Goal: Task Accomplishment & Management: Manage account settings

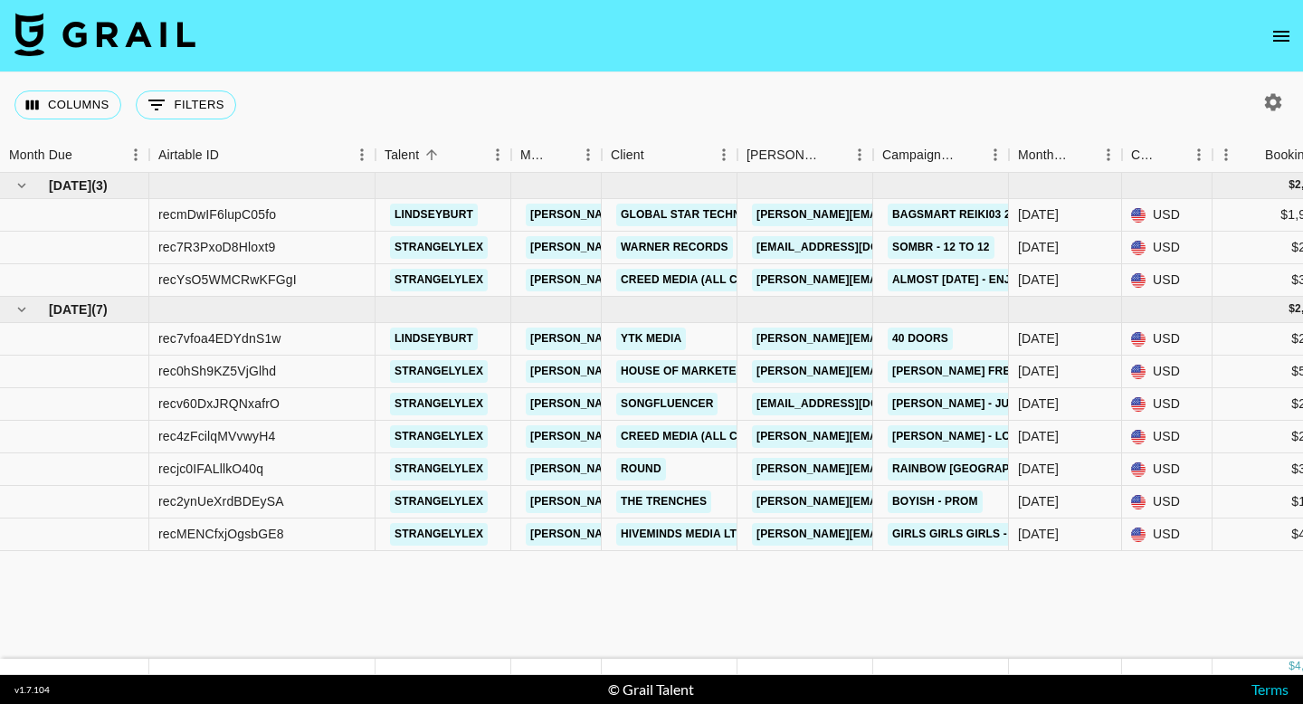
click at [1295, 36] on button "open drawer" at bounding box center [1281, 36] width 36 height 36
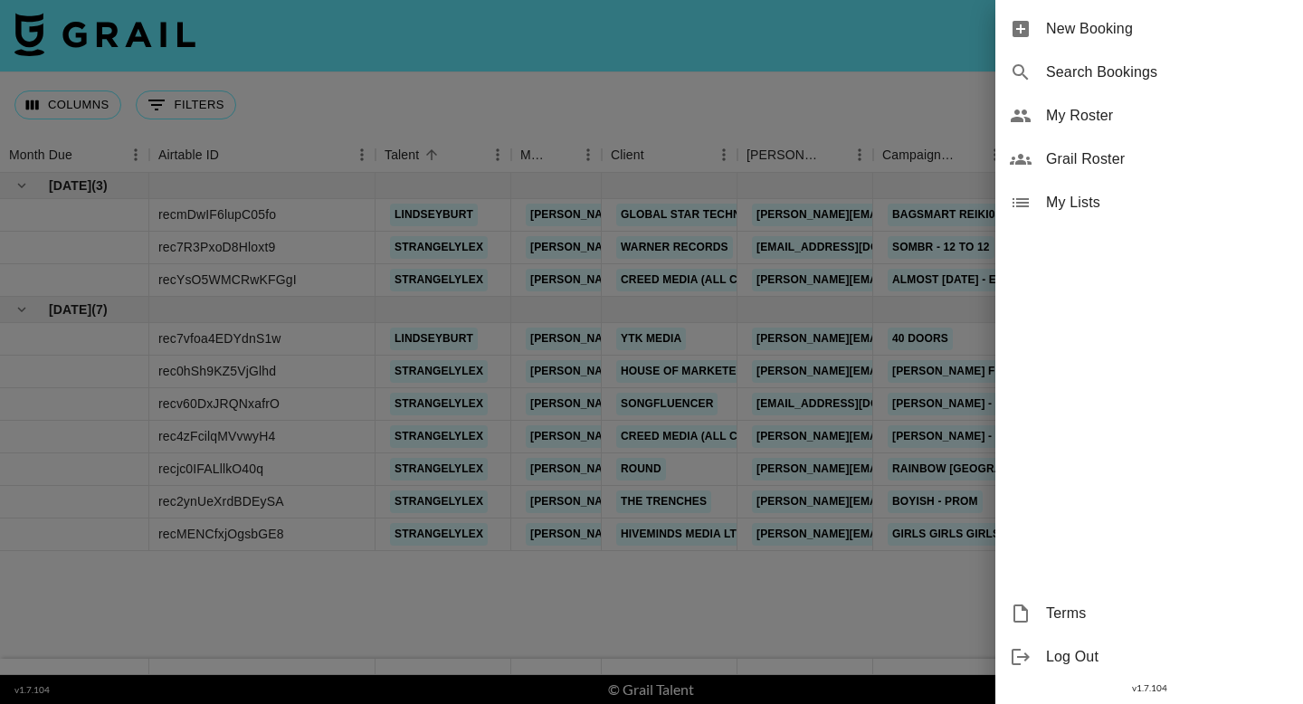
click at [1169, 110] on span "My Roster" at bounding box center [1167, 116] width 243 height 22
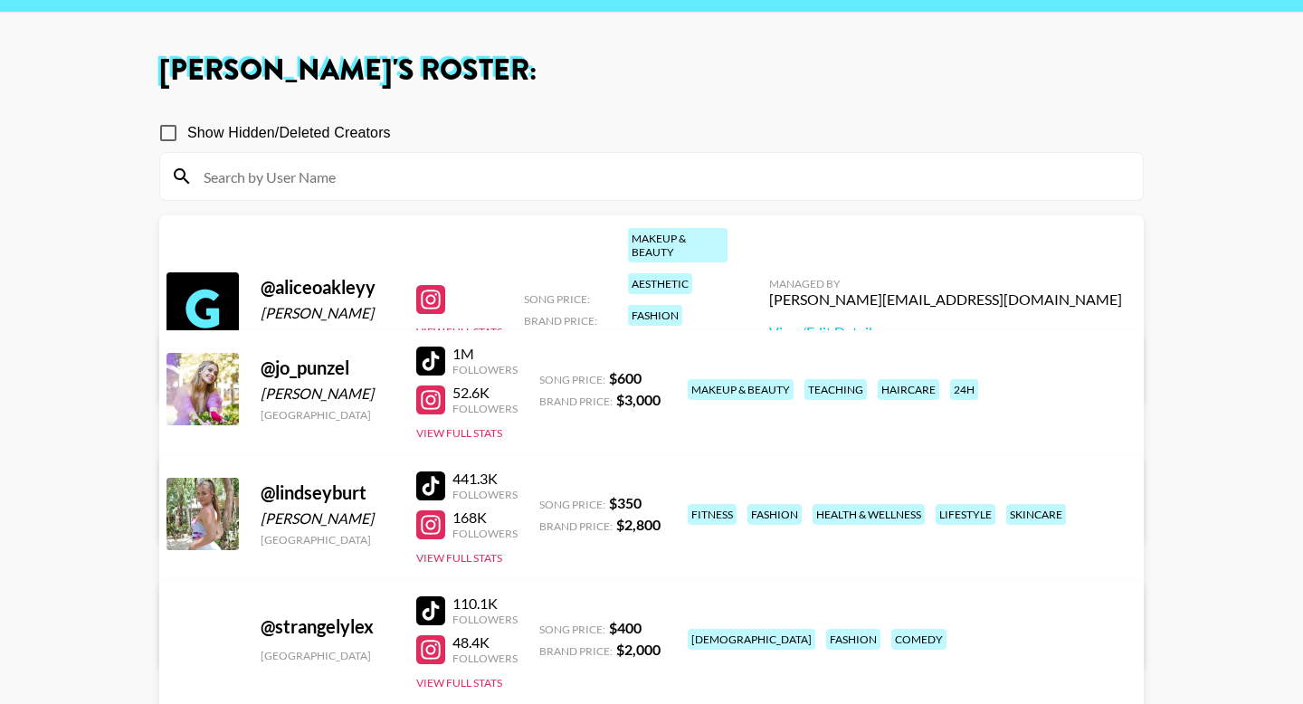
scroll to position [63, 0]
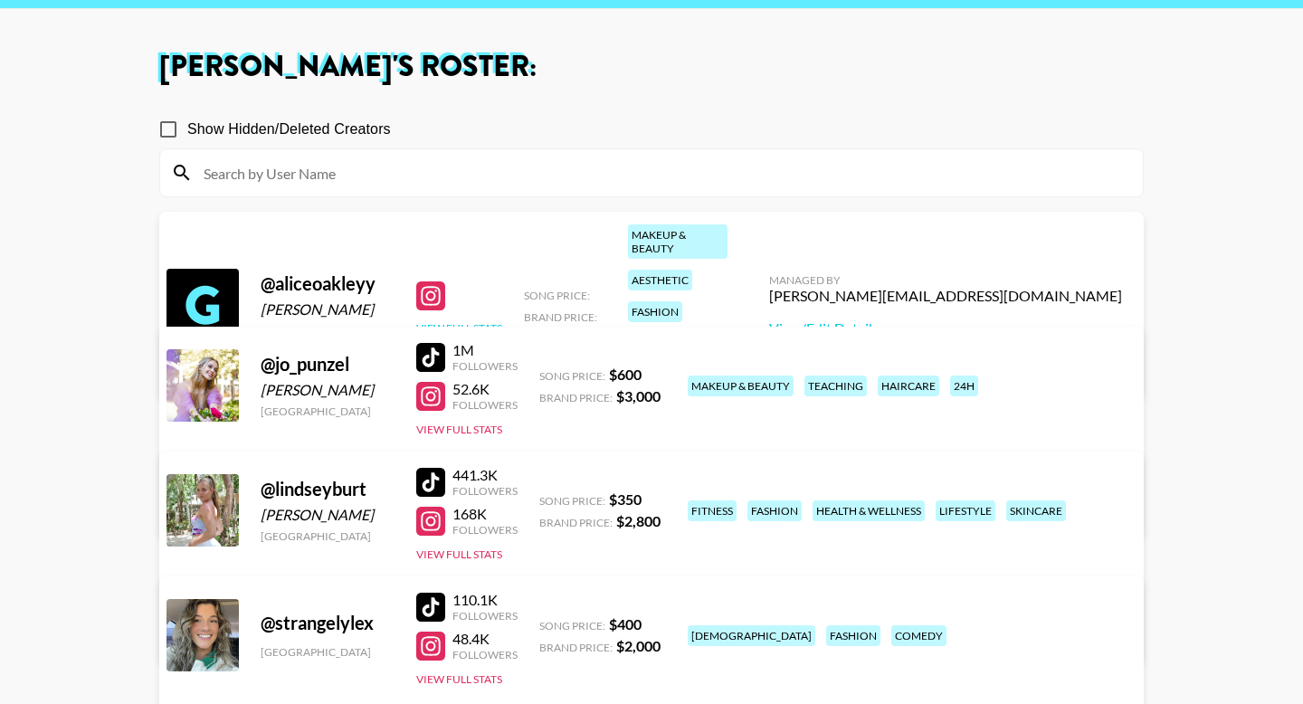
click at [475, 321] on button "View Full Stats" at bounding box center [459, 328] width 86 height 14
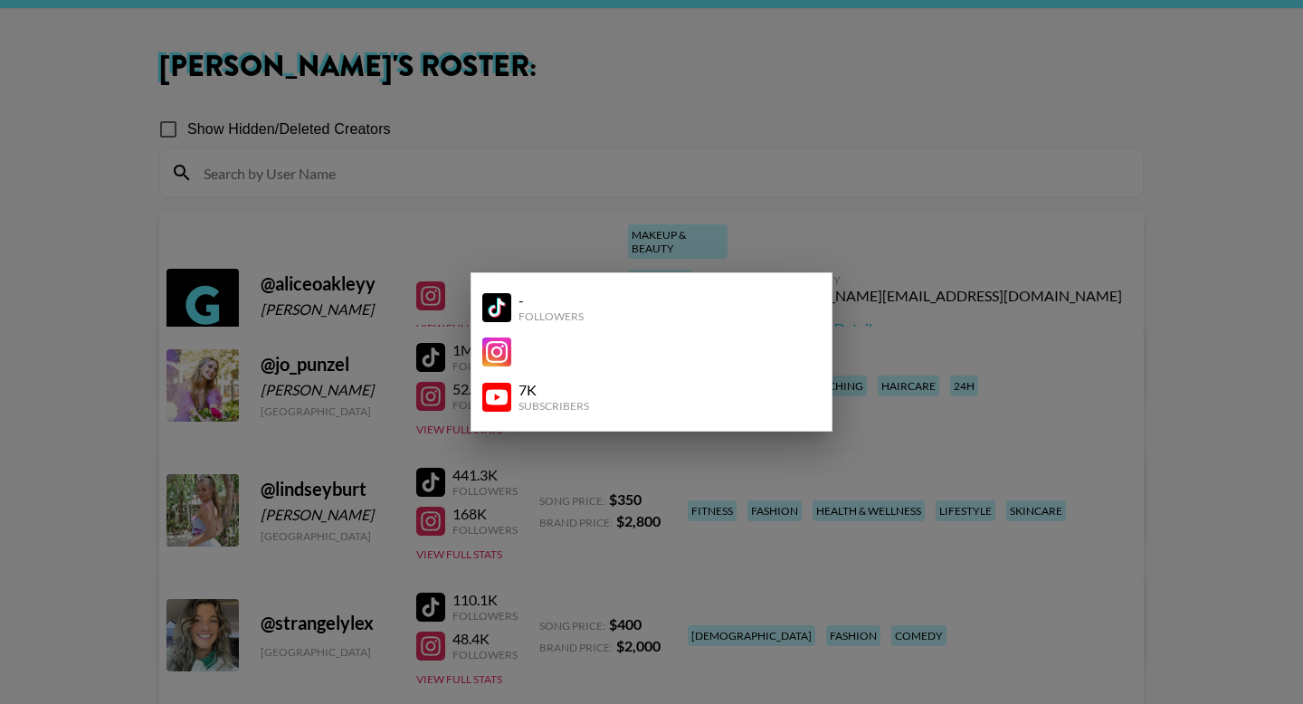
click at [798, 187] on div at bounding box center [651, 352] width 1303 height 704
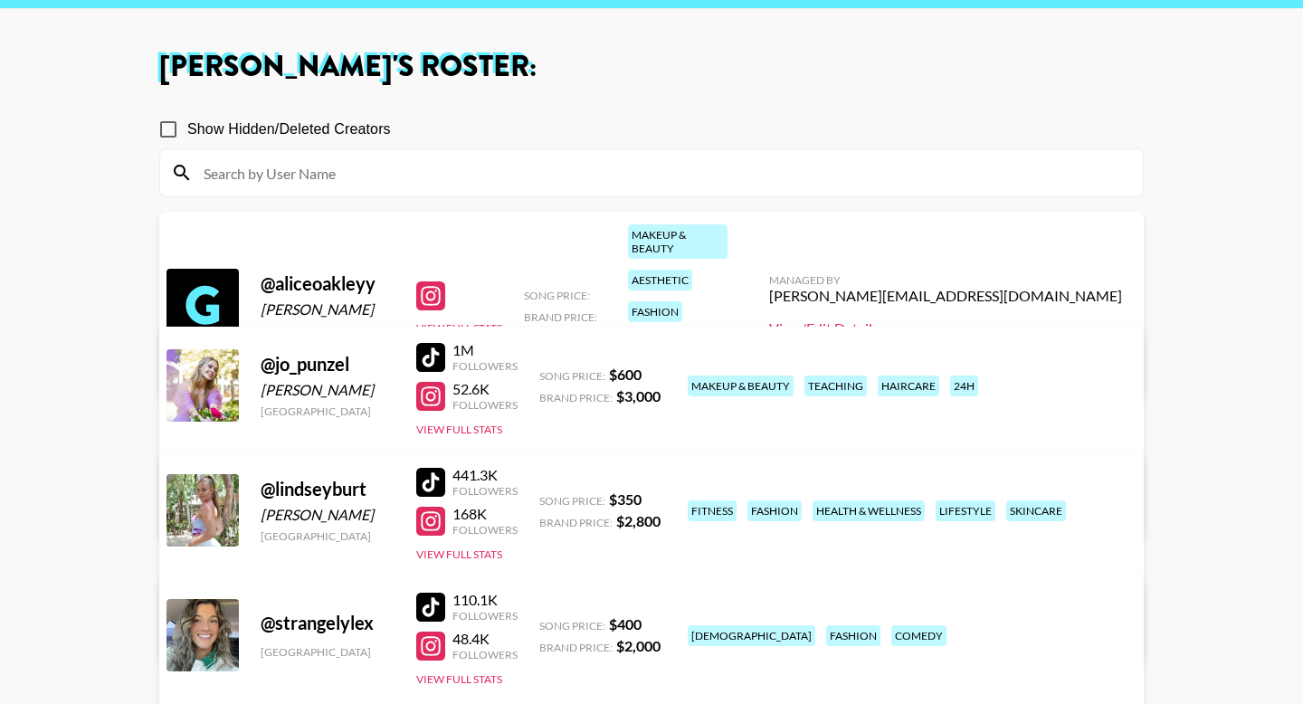
click at [995, 319] on link "View/Edit Details" at bounding box center [945, 328] width 353 height 18
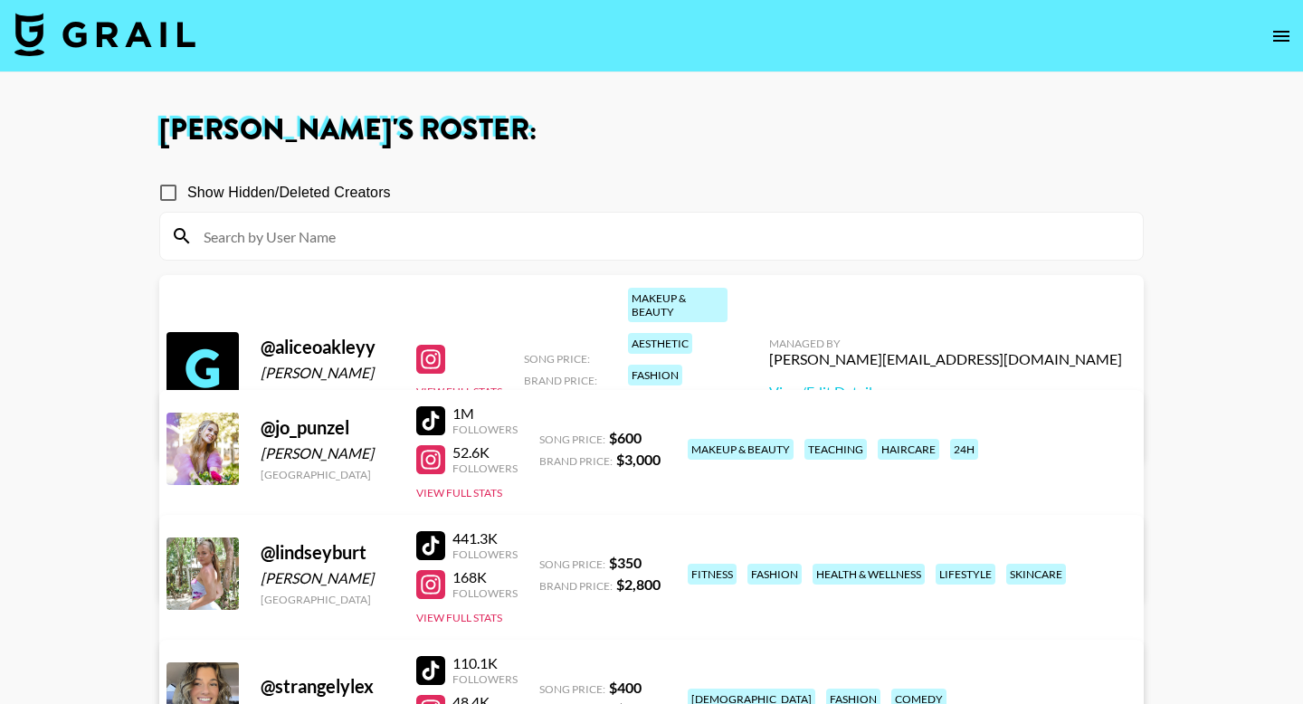
click at [167, 43] on img at bounding box center [104, 34] width 181 height 43
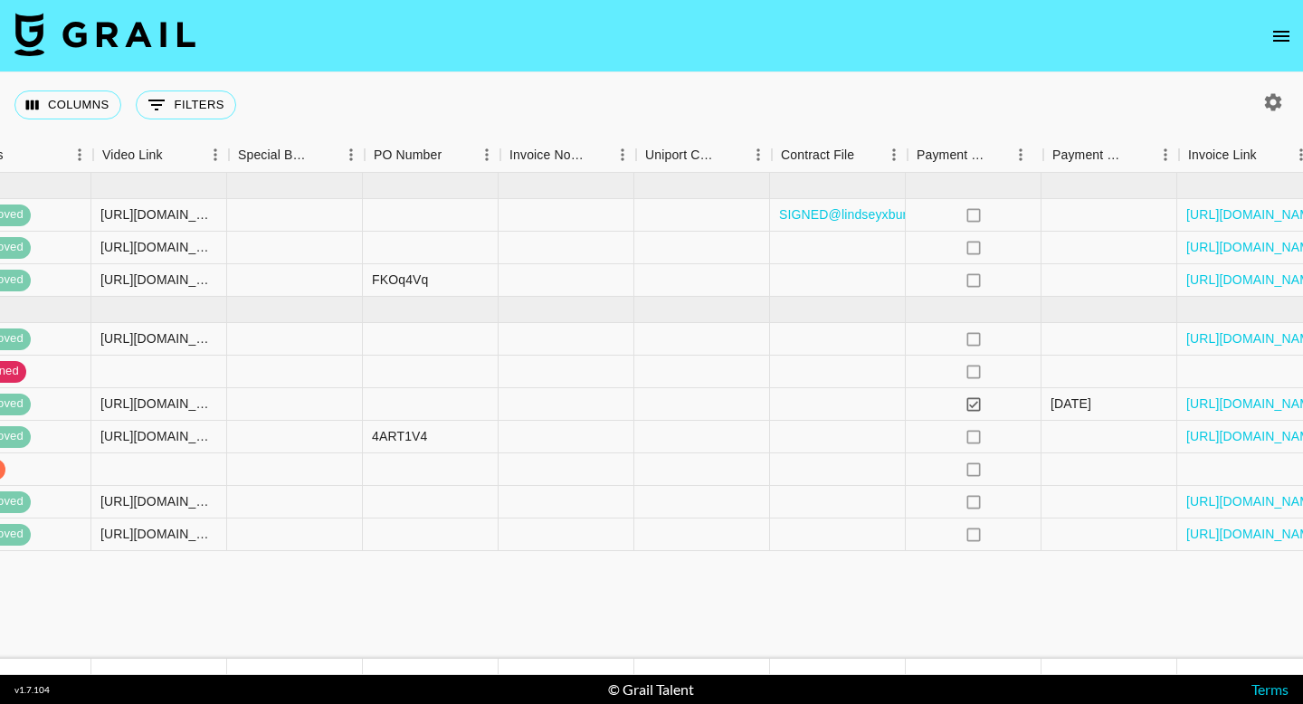
scroll to position [0, 1626]
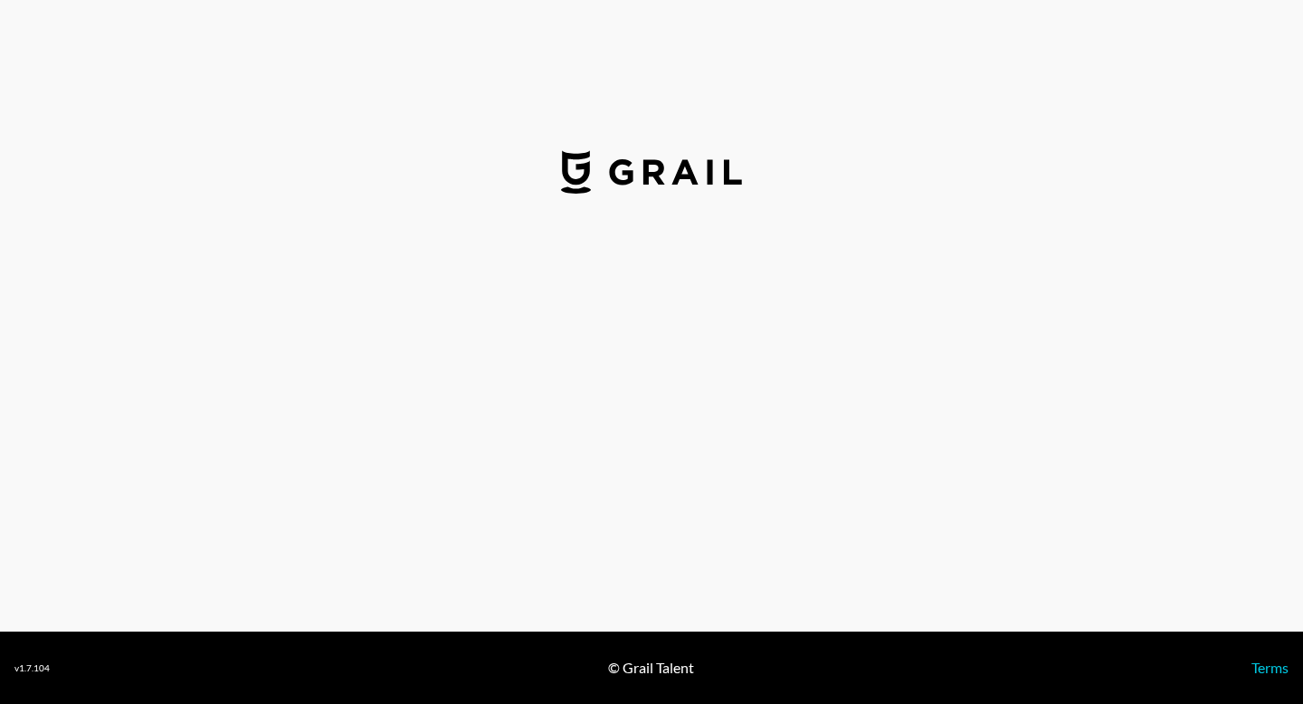
select select "USD"
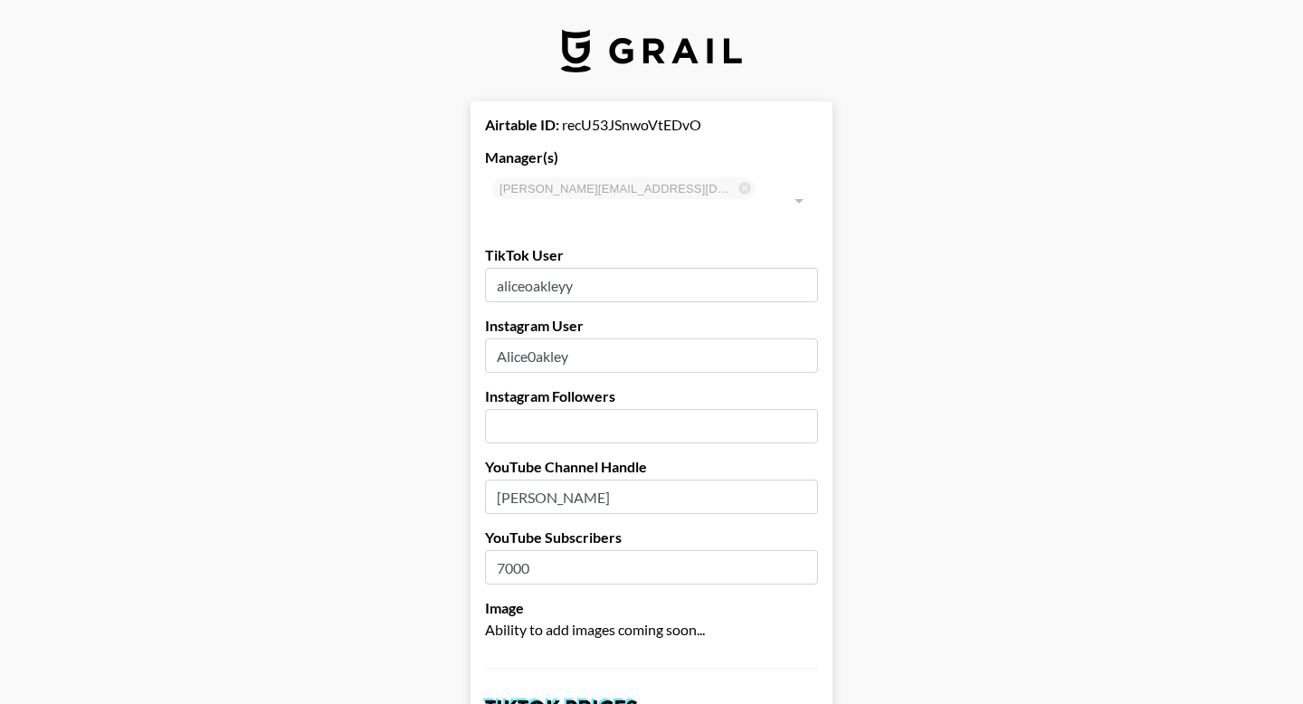
click at [524, 409] on input "number" at bounding box center [651, 426] width 333 height 34
type input "113000"
click at [667, 528] on label "YouTube Subscribers" at bounding box center [651, 537] width 333 height 18
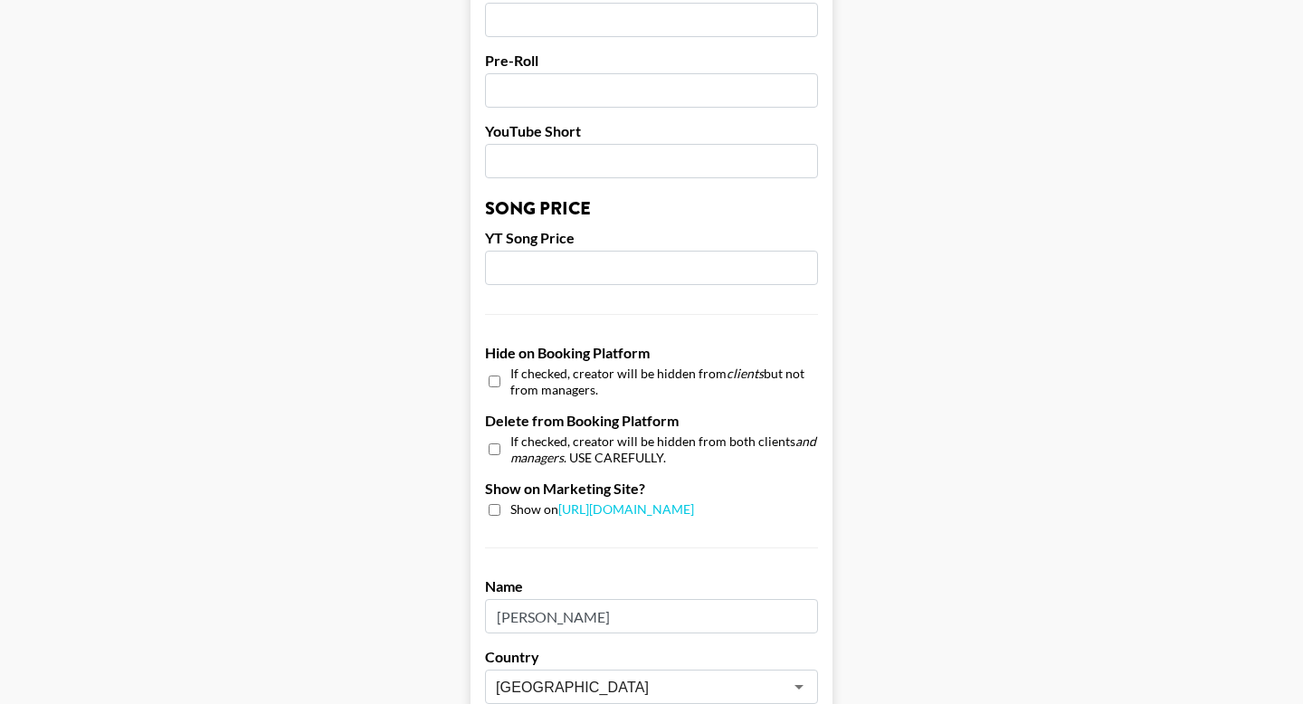
scroll to position [1751, 0]
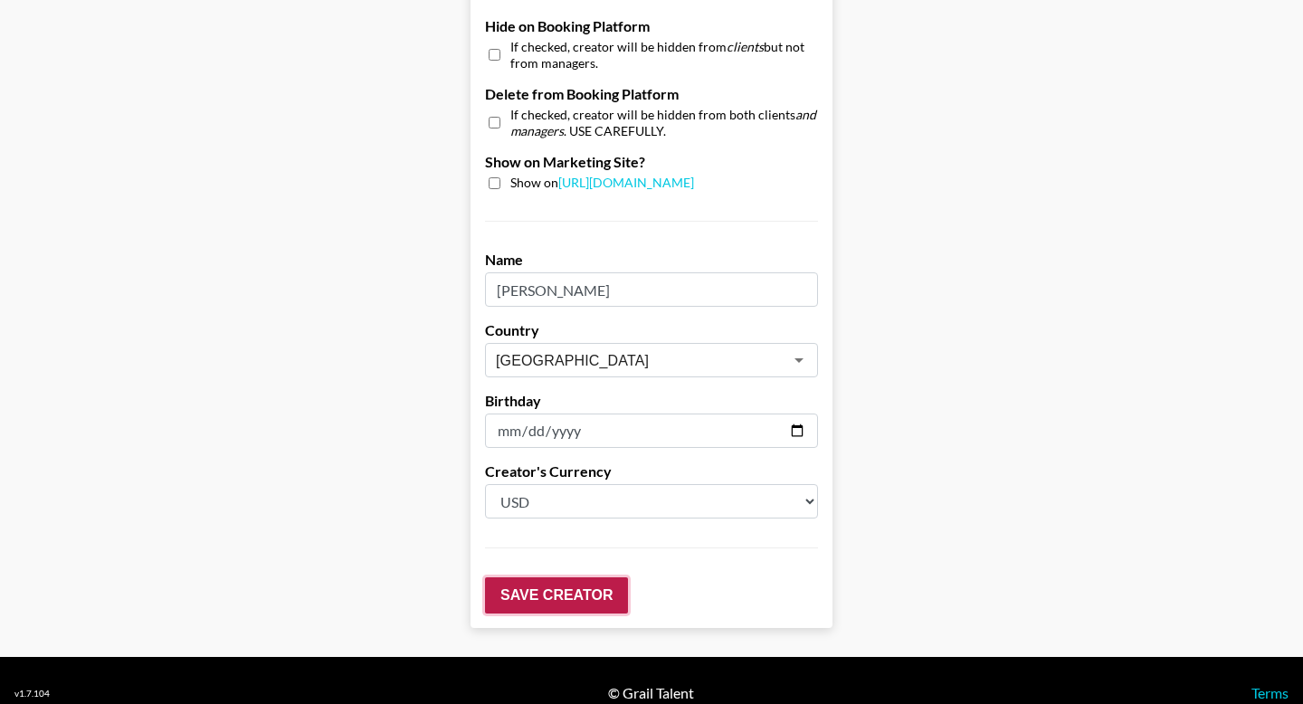
click at [595, 577] on input "Save Creator" at bounding box center [556, 595] width 143 height 36
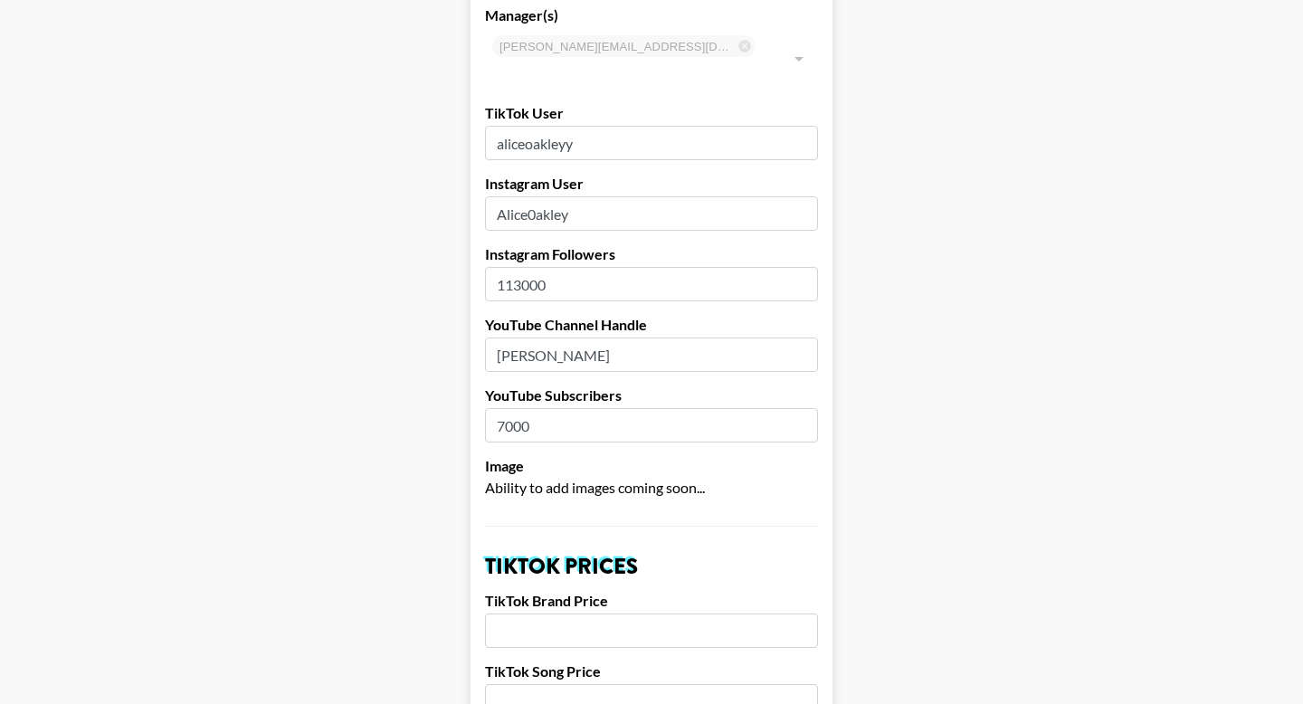
scroll to position [0, 0]
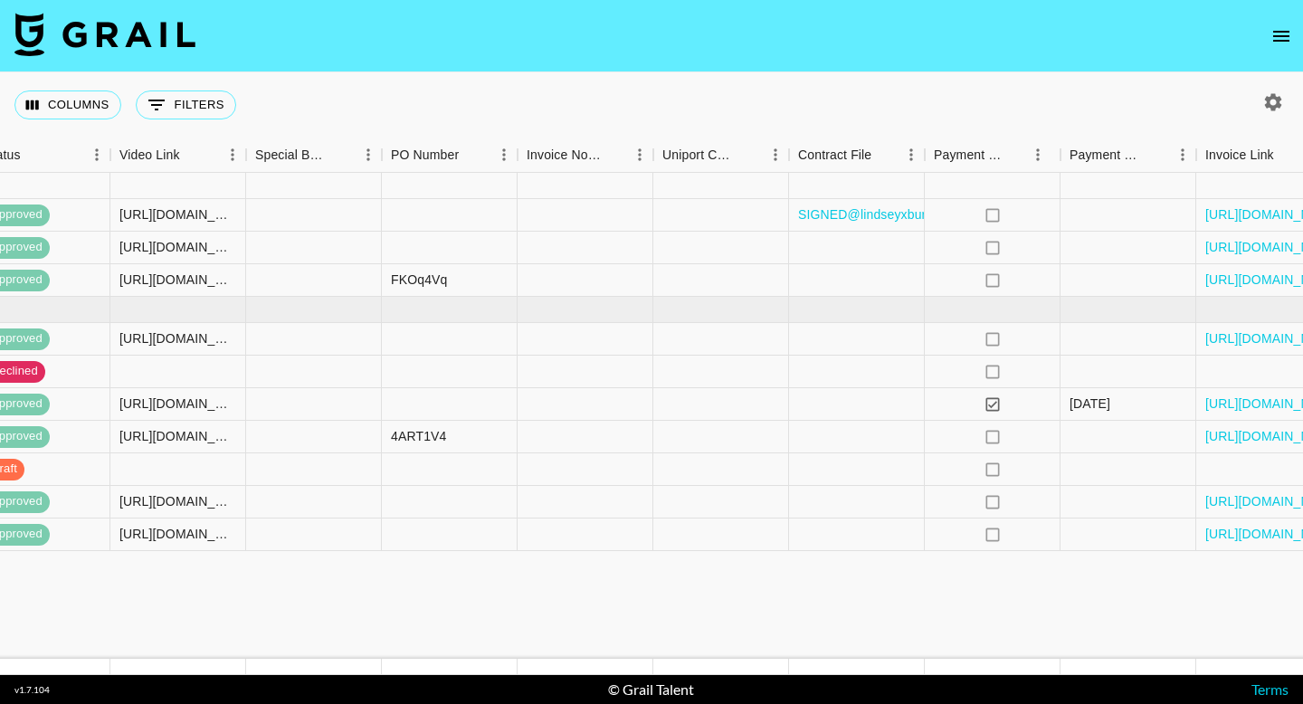
scroll to position [0, 1701]
